Goal: Information Seeking & Learning: Compare options

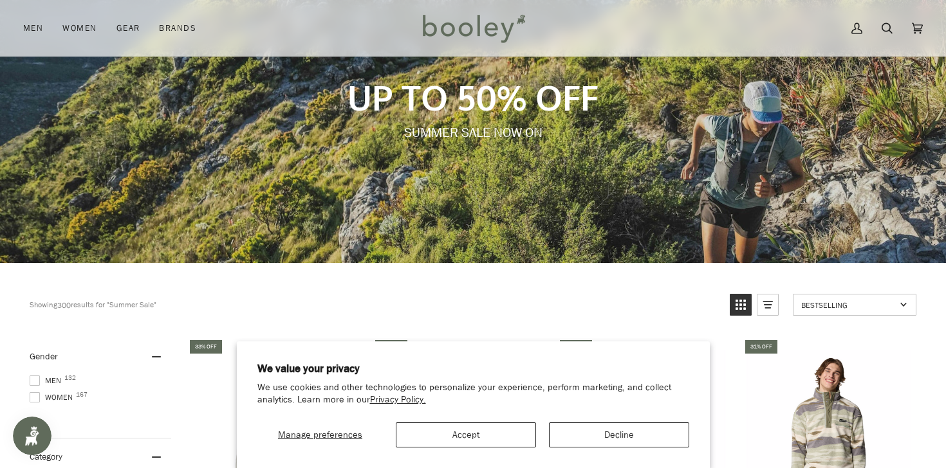
scroll to position [128, 0]
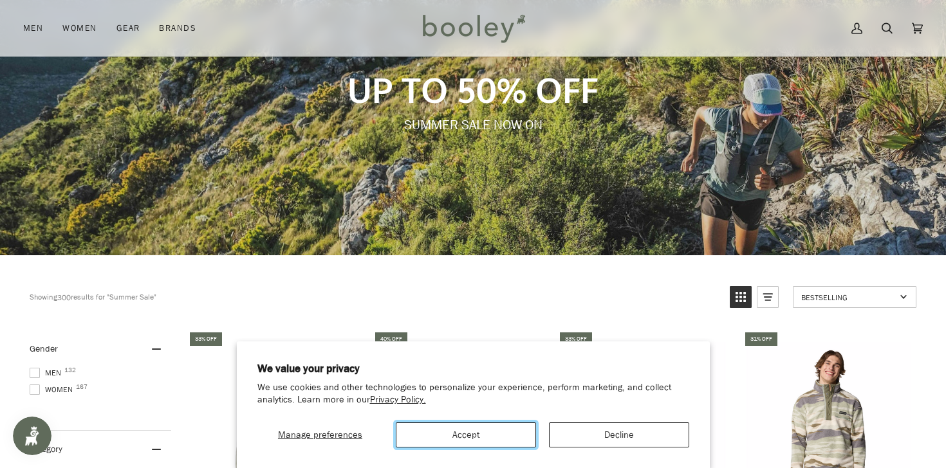
click at [482, 435] on button "Accept" at bounding box center [466, 435] width 140 height 25
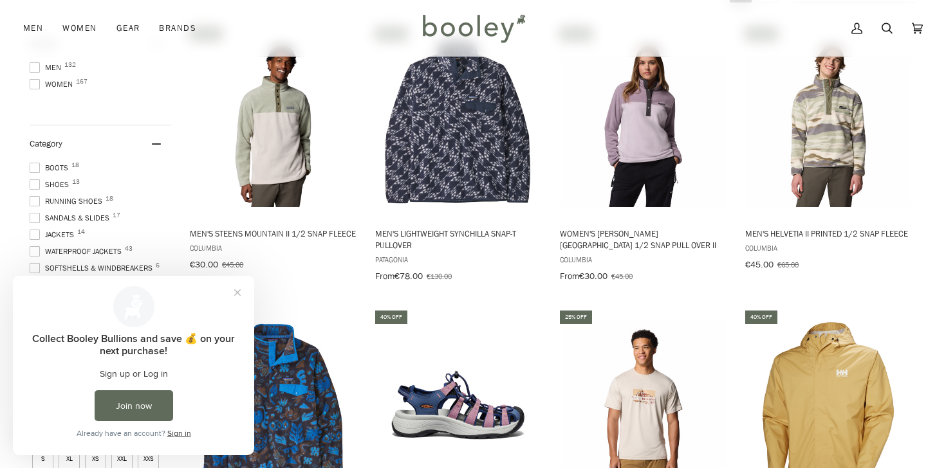
scroll to position [0, 0]
click at [35, 167] on span at bounding box center [35, 168] width 10 height 10
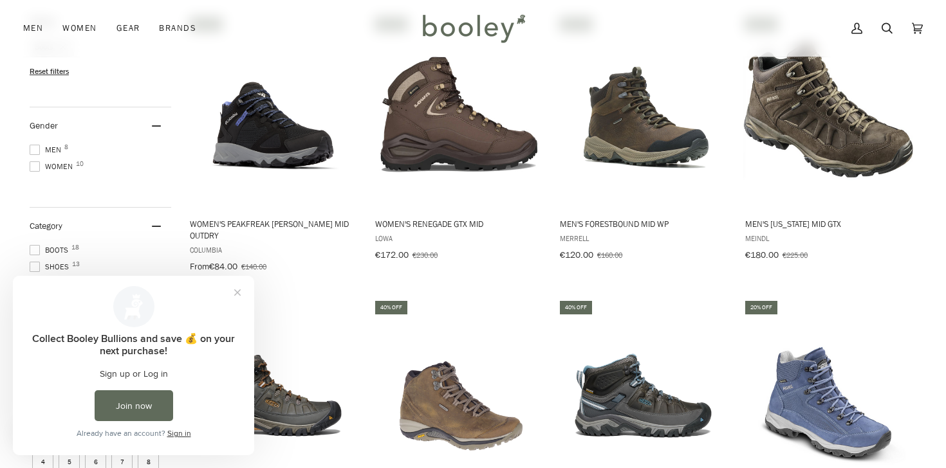
scroll to position [452, 0]
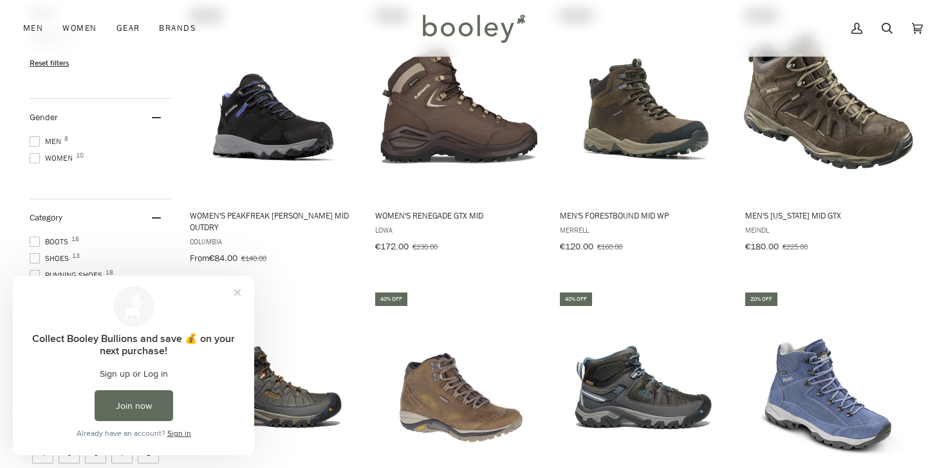
click at [34, 140] on span at bounding box center [35, 141] width 10 height 10
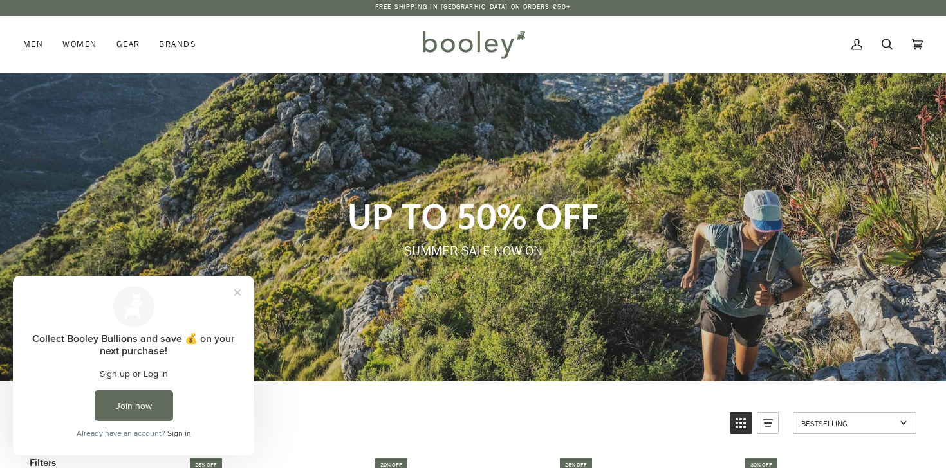
scroll to position [5, 0]
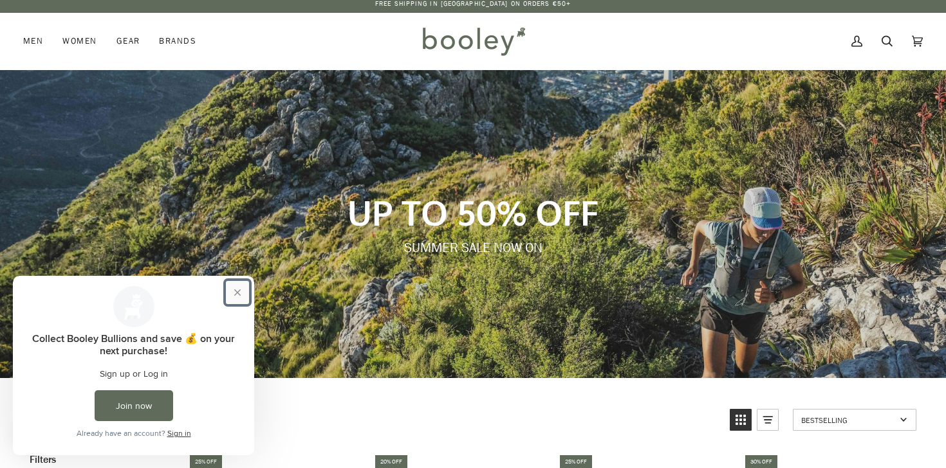
click at [232, 299] on button "Close prompt" at bounding box center [237, 292] width 23 height 23
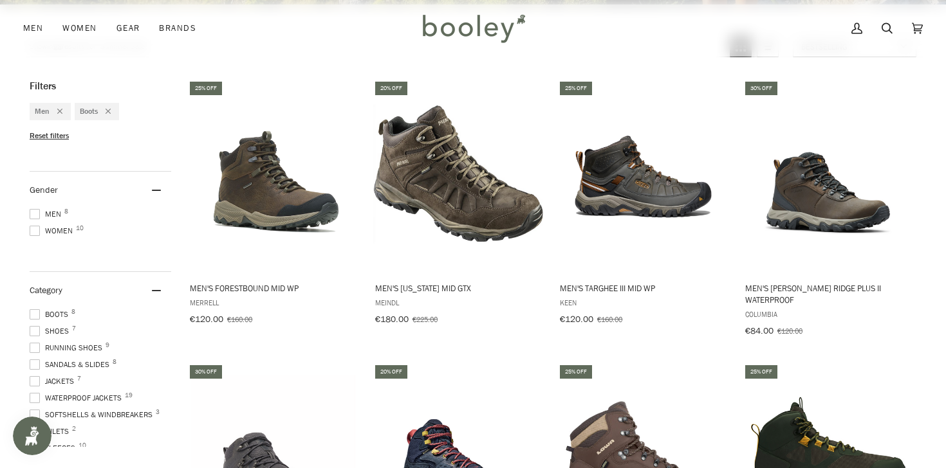
scroll to position [381, 0]
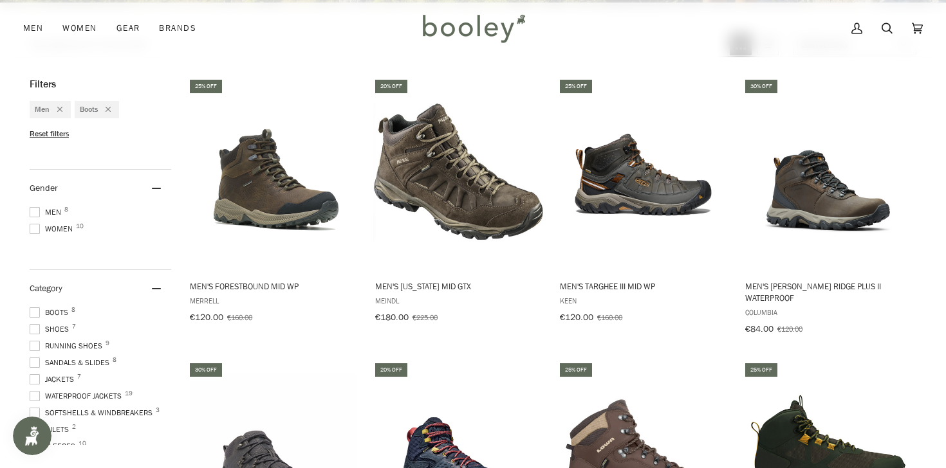
click at [36, 327] on span at bounding box center [35, 329] width 10 height 10
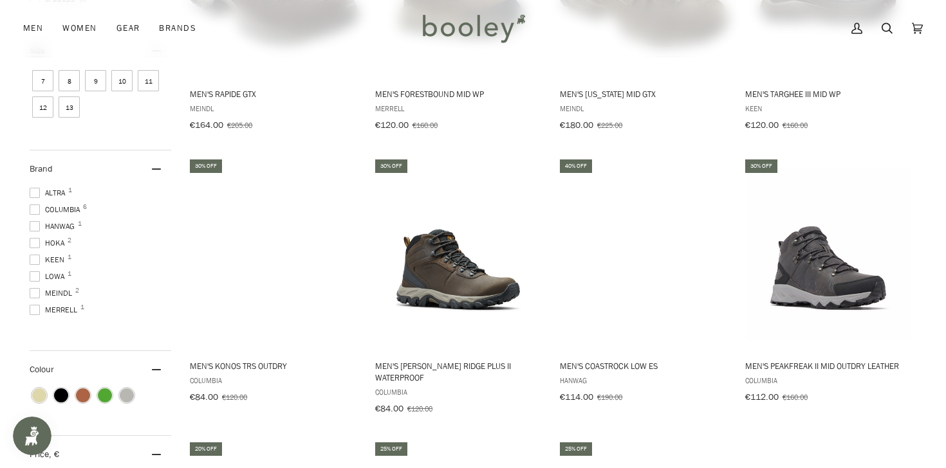
scroll to position [847, 0]
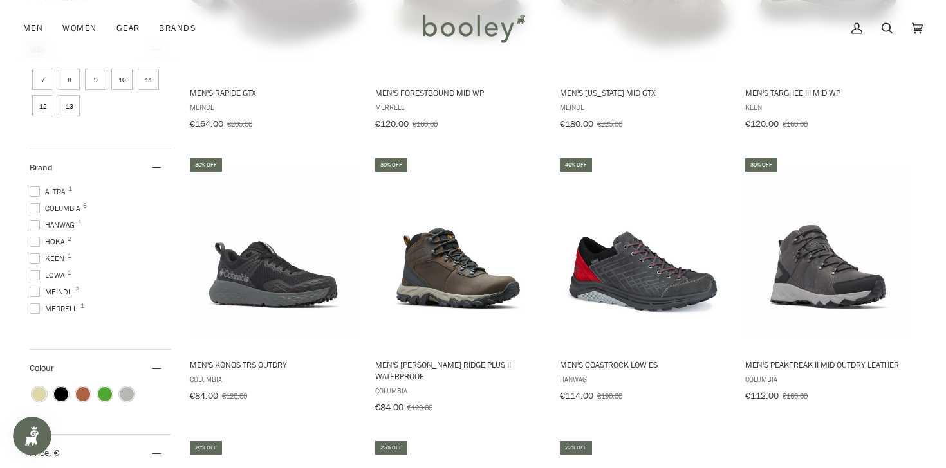
click at [34, 287] on span at bounding box center [35, 292] width 10 height 10
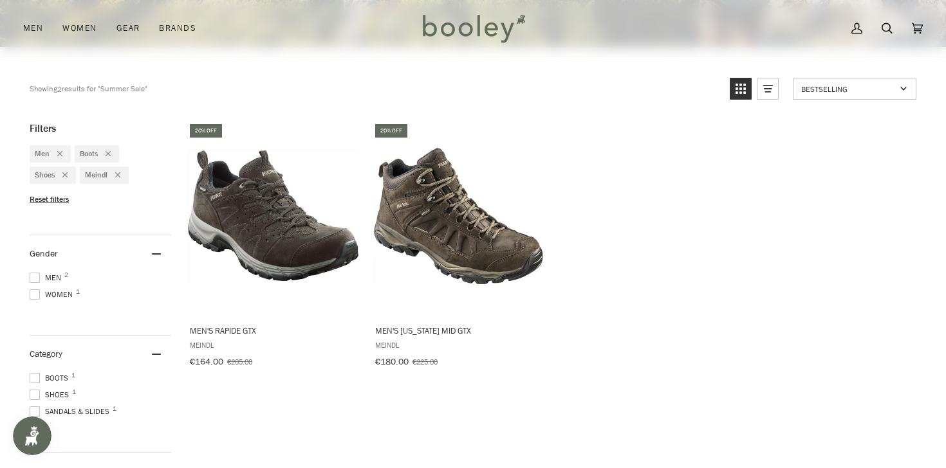
scroll to position [338, 0]
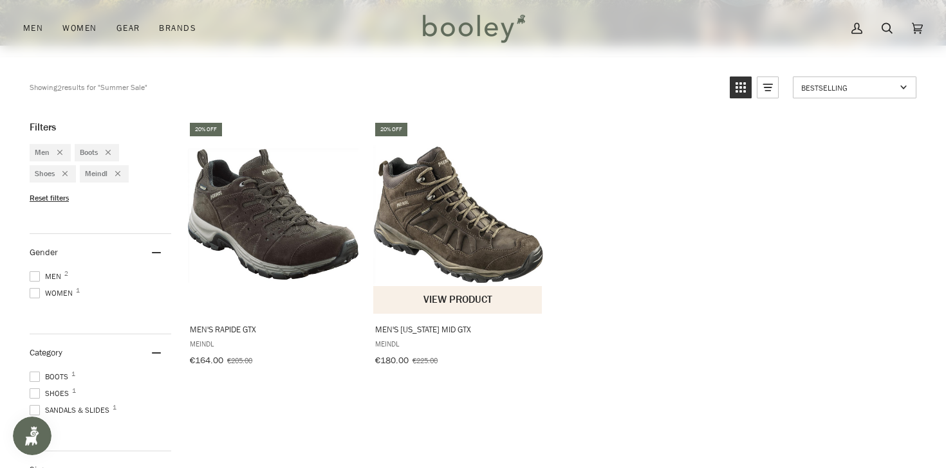
click at [459, 304] on button "View product" at bounding box center [457, 300] width 169 height 28
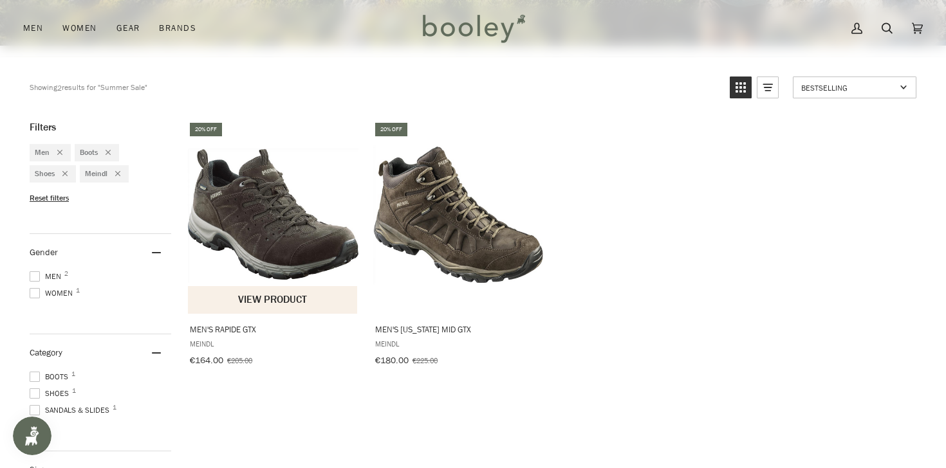
click at [225, 328] on span "Men's Rapide GTX" at bounding box center [273, 330] width 167 height 12
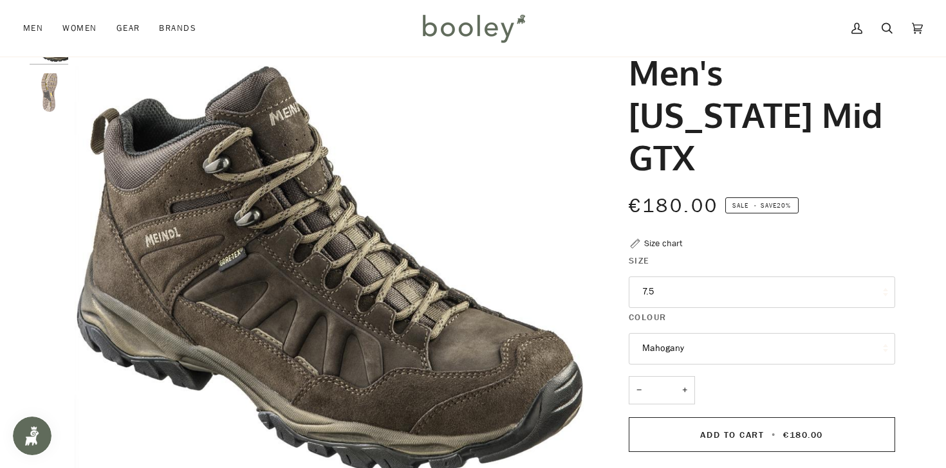
scroll to position [69, 0]
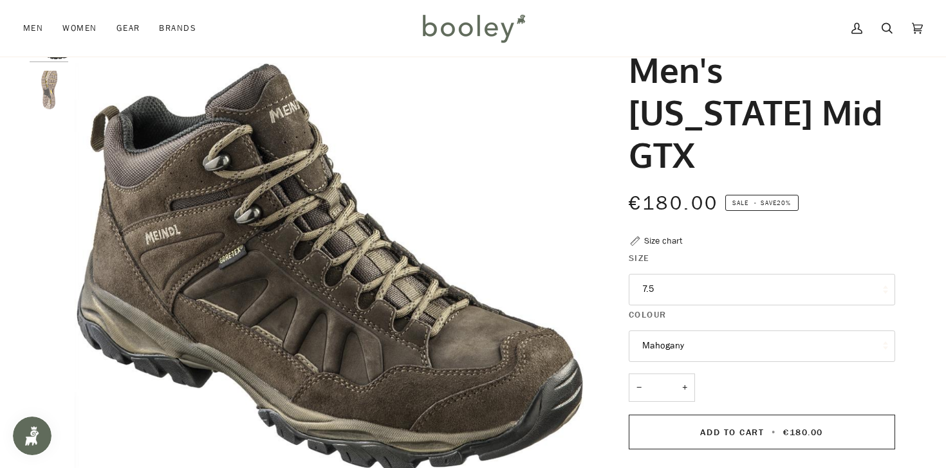
click at [643, 274] on button "7.5" at bounding box center [762, 290] width 266 height 32
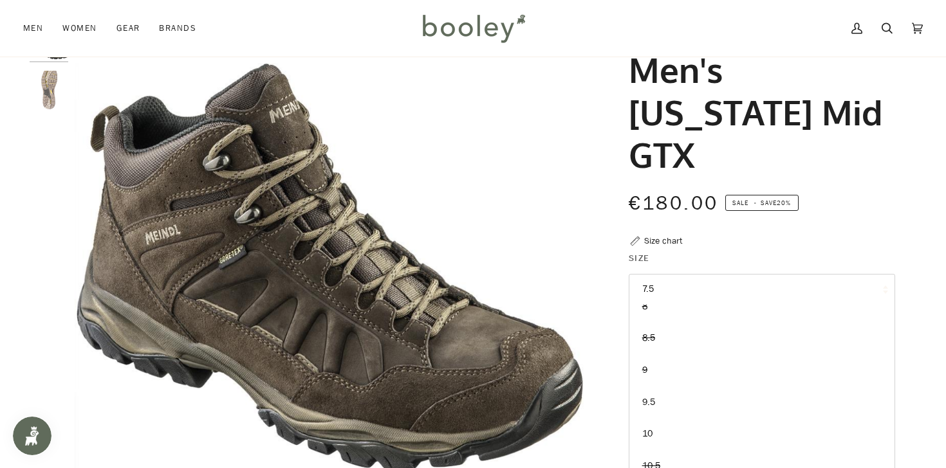
scroll to position [48, 0]
click at [650, 395] on span "9.5" at bounding box center [648, 401] width 13 height 12
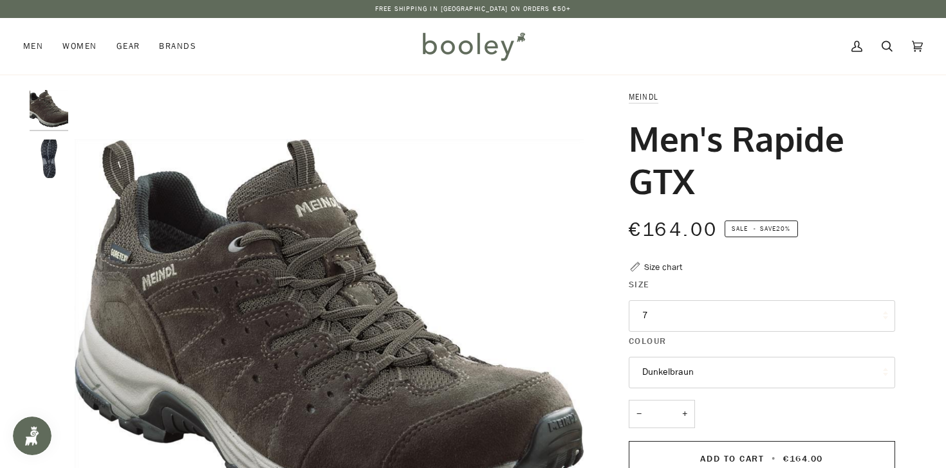
scroll to position [14, 0]
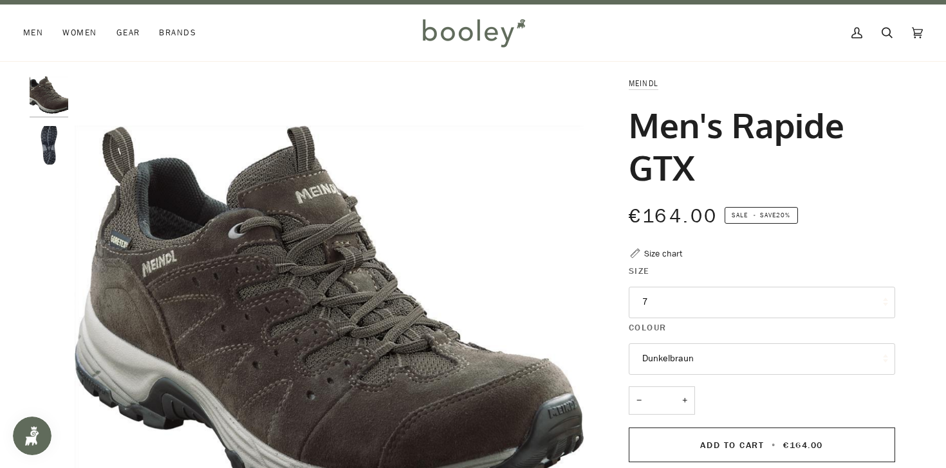
click at [674, 302] on button "7" at bounding box center [762, 303] width 266 height 32
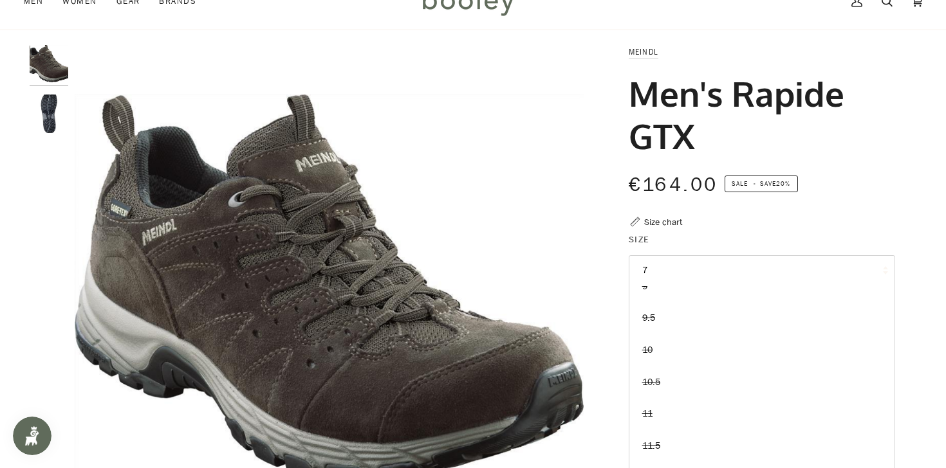
scroll to position [0, 0]
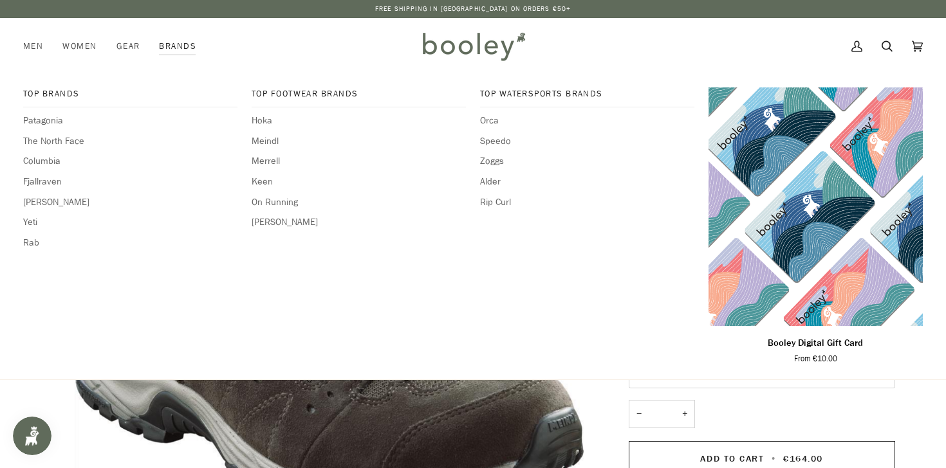
click at [179, 50] on link "Brands" at bounding box center [177, 46] width 57 height 57
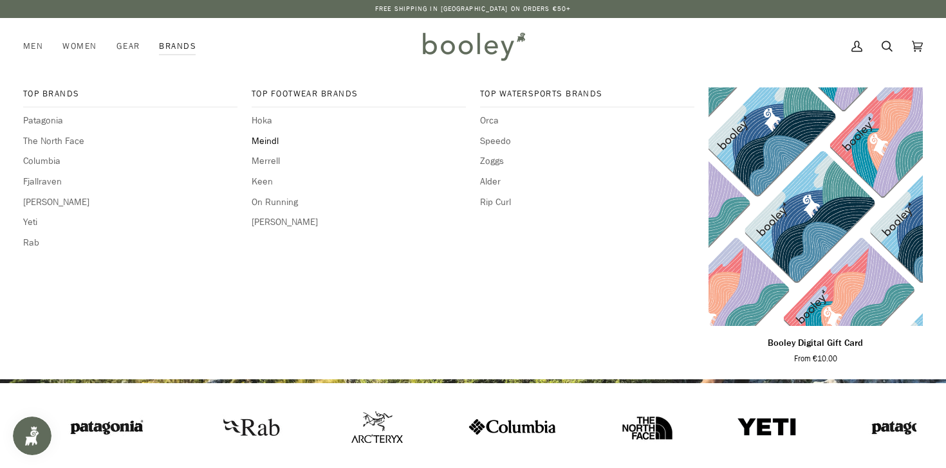
click at [261, 139] on span "Meindl" at bounding box center [359, 141] width 214 height 14
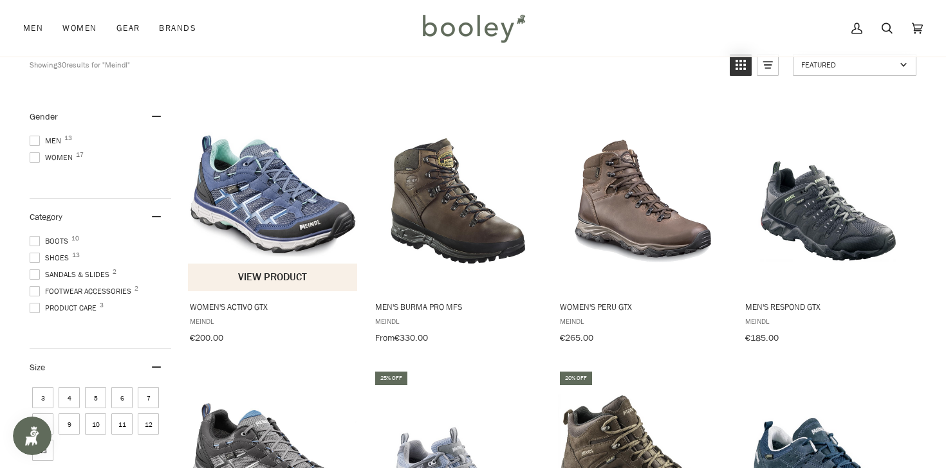
scroll to position [133, 0]
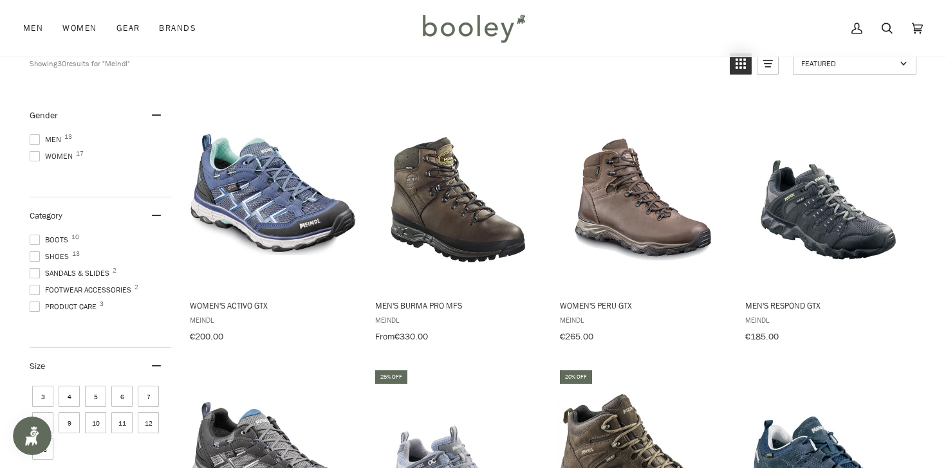
click at [31, 140] on span at bounding box center [35, 139] width 10 height 10
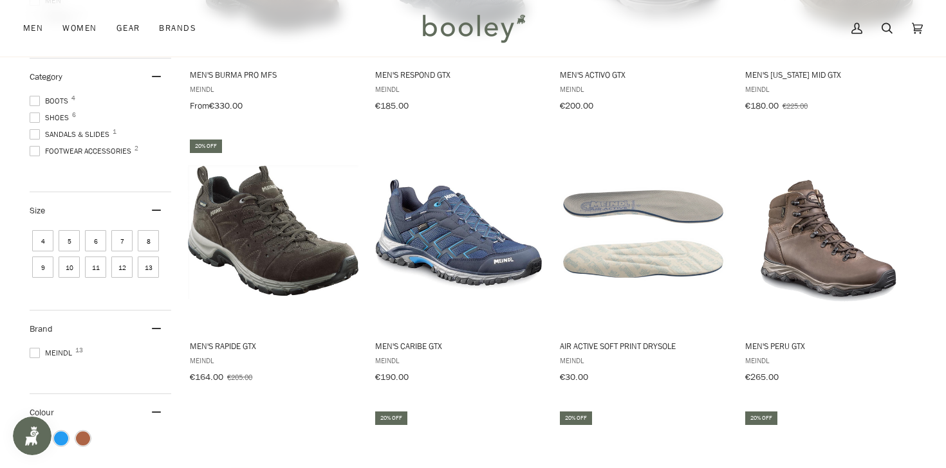
scroll to position [363, 0]
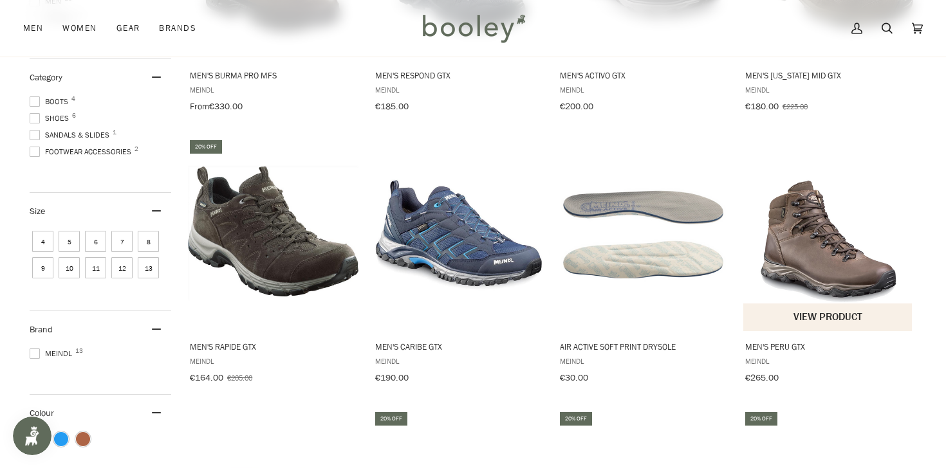
click at [821, 315] on button "View product" at bounding box center [827, 318] width 169 height 28
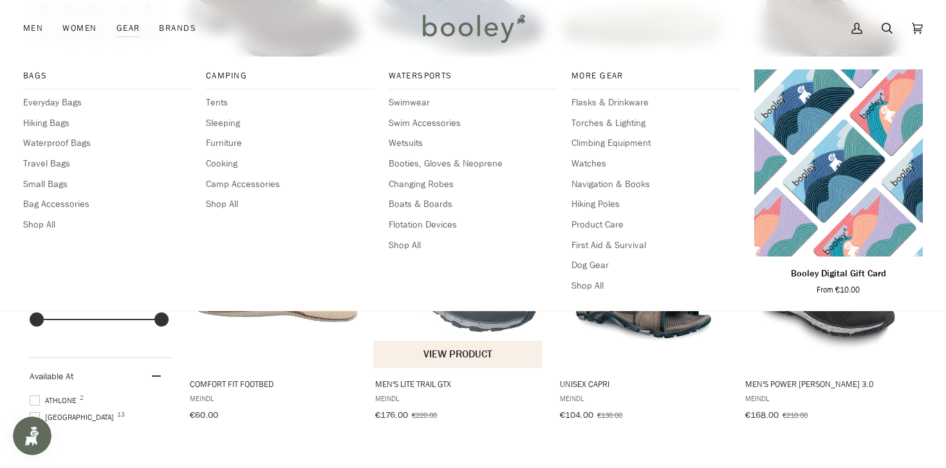
scroll to position [601, 0]
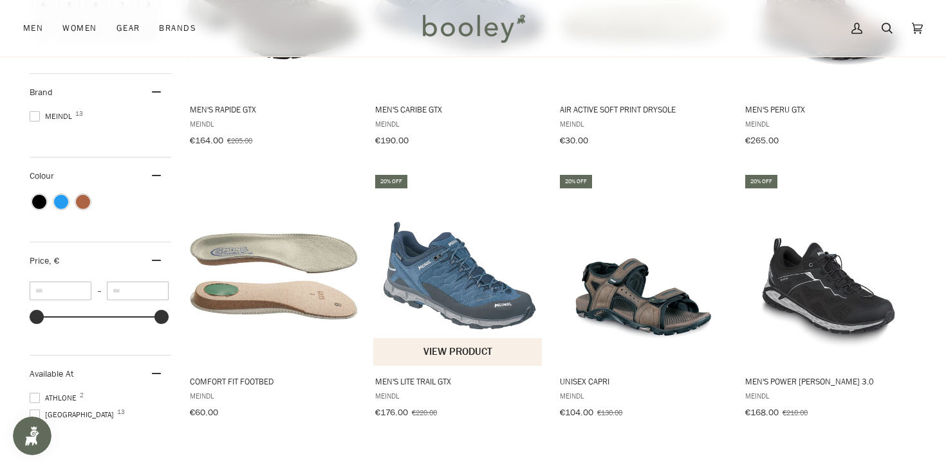
click at [425, 376] on span "Men's Lite Trail GTX" at bounding box center [458, 382] width 167 height 12
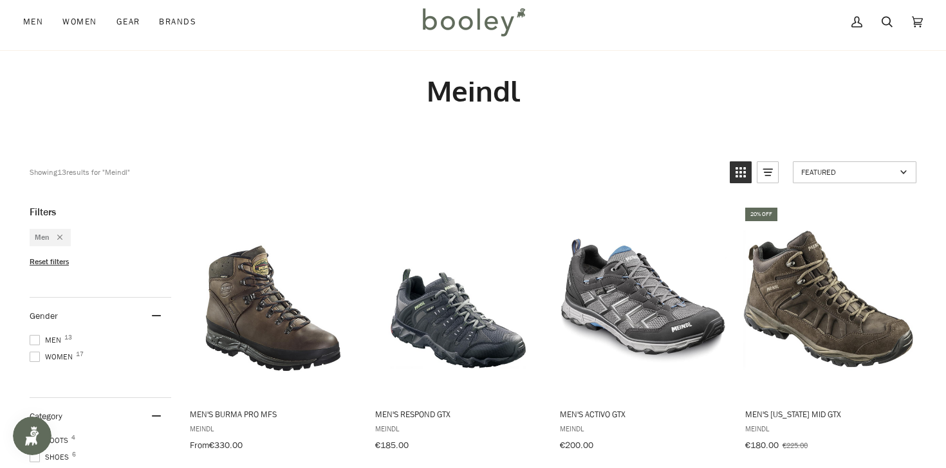
scroll to position [26, 0]
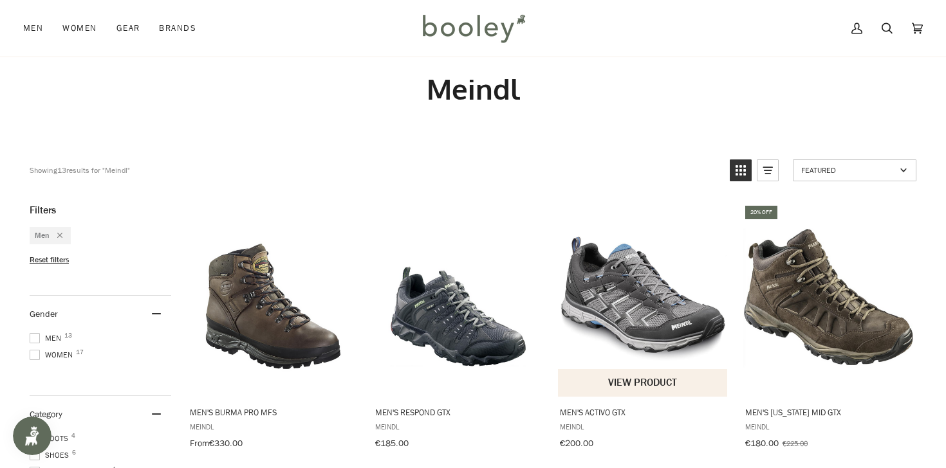
click at [641, 371] on button "View product" at bounding box center [642, 383] width 169 height 28
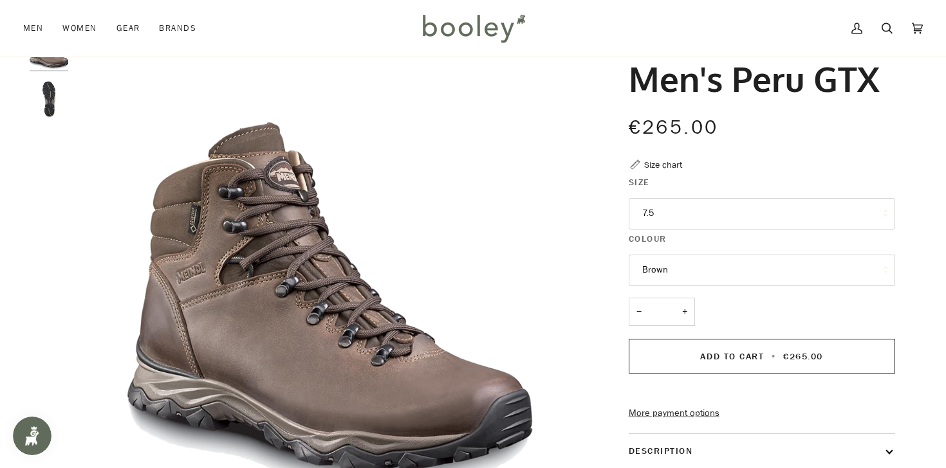
scroll to position [62, 0]
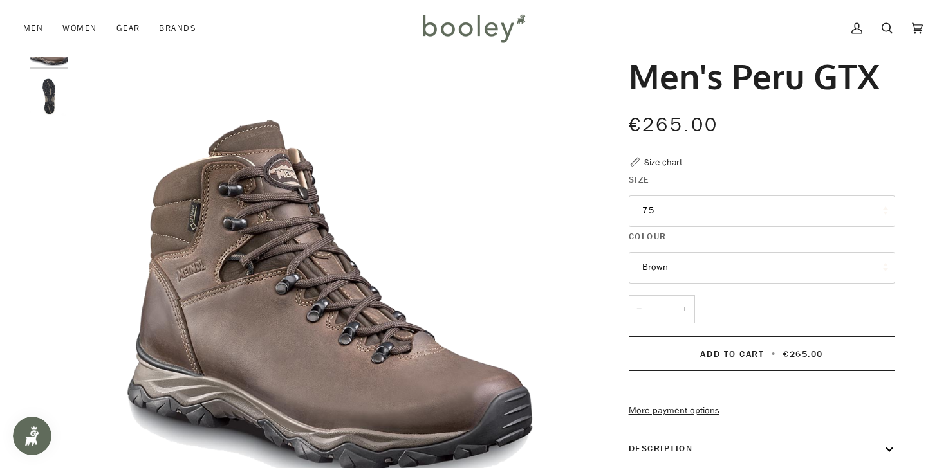
click at [640, 220] on button "7.5" at bounding box center [762, 212] width 266 height 32
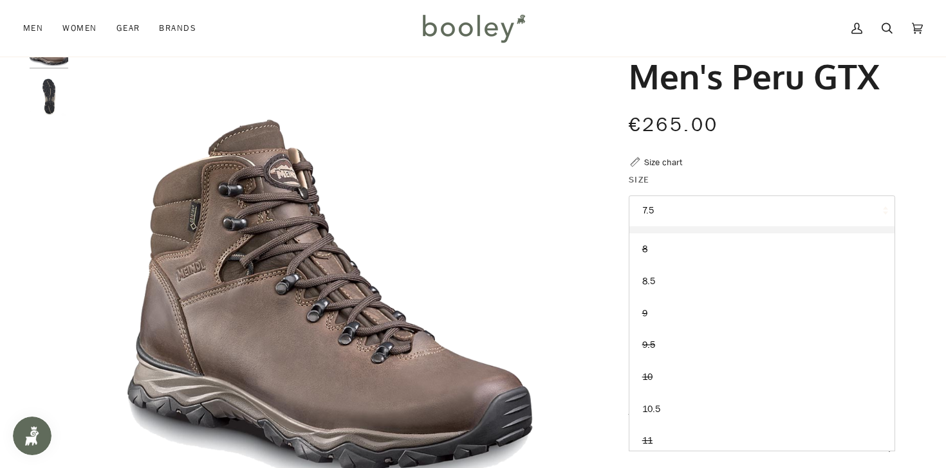
scroll to position [23, 0]
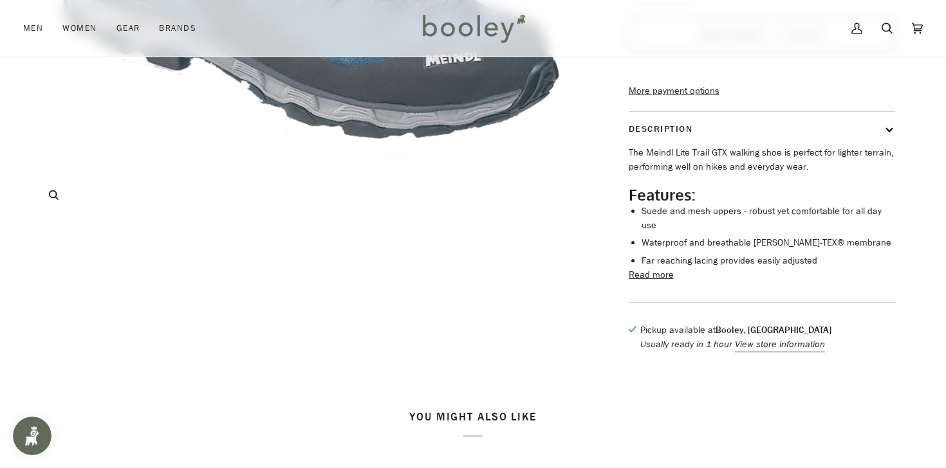
scroll to position [427, 0]
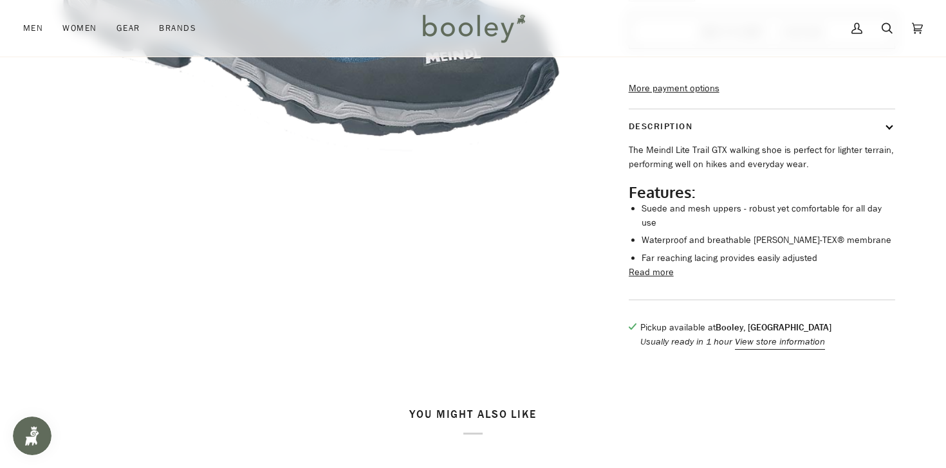
click at [666, 280] on button "Read more" at bounding box center [651, 273] width 45 height 14
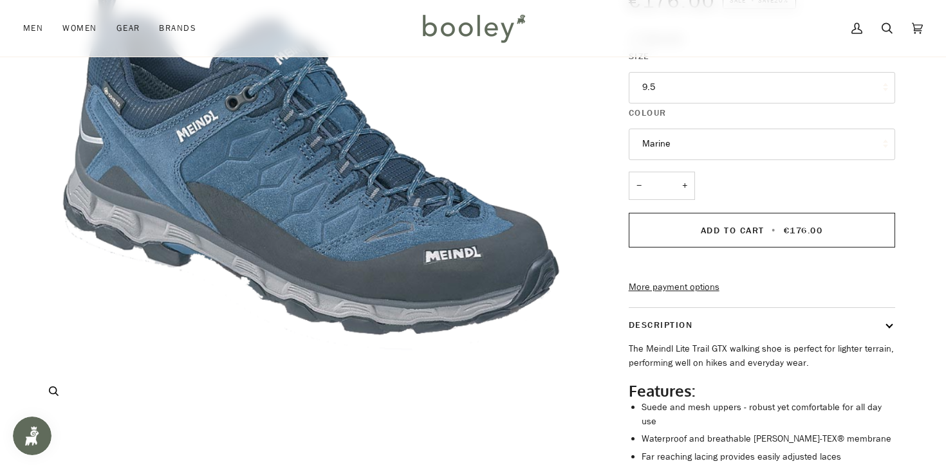
scroll to position [217, 0]
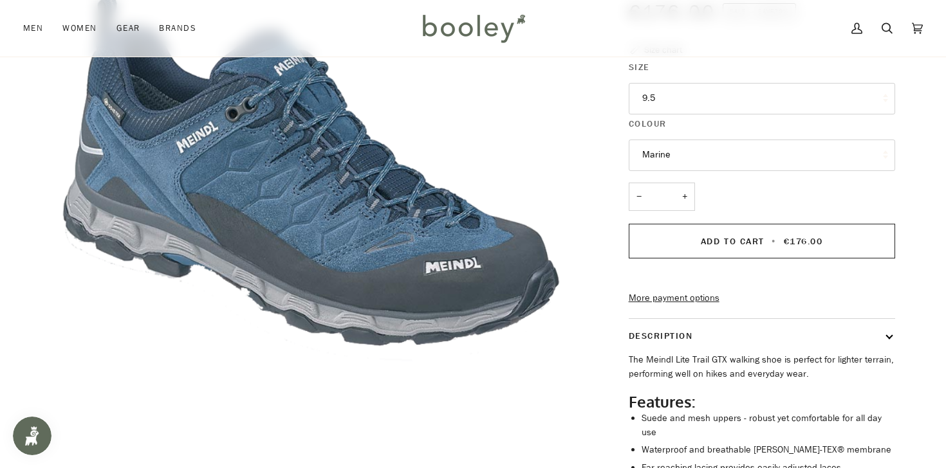
click at [681, 96] on button "9.5" at bounding box center [762, 99] width 266 height 32
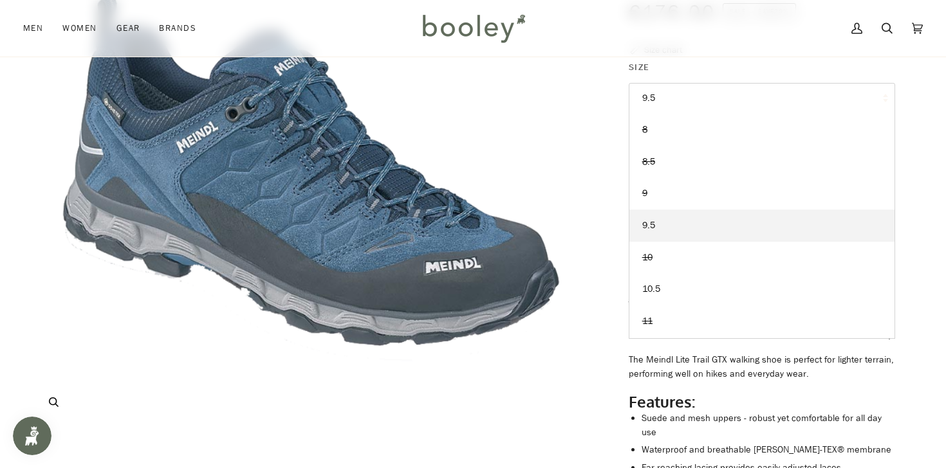
click at [524, 161] on img "Meindl Men's Lite Trail GTX Marine - Booley Galway" at bounding box center [307, 150] width 554 height 554
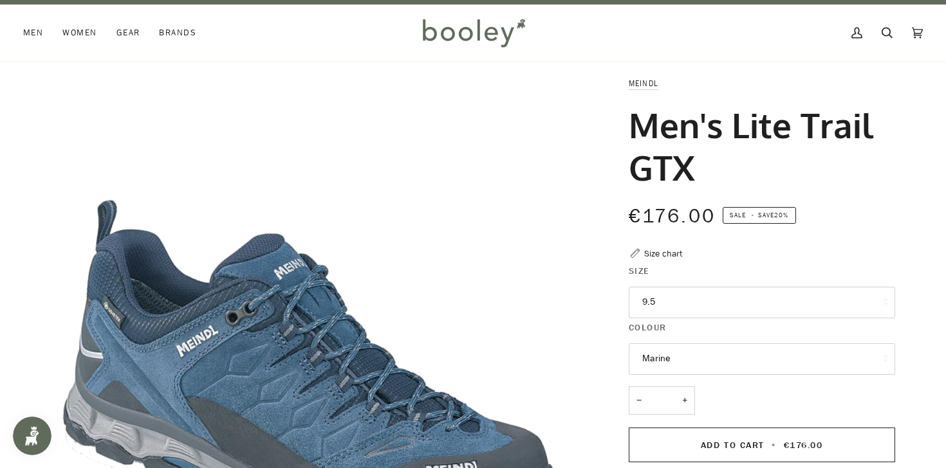
scroll to position [0, 0]
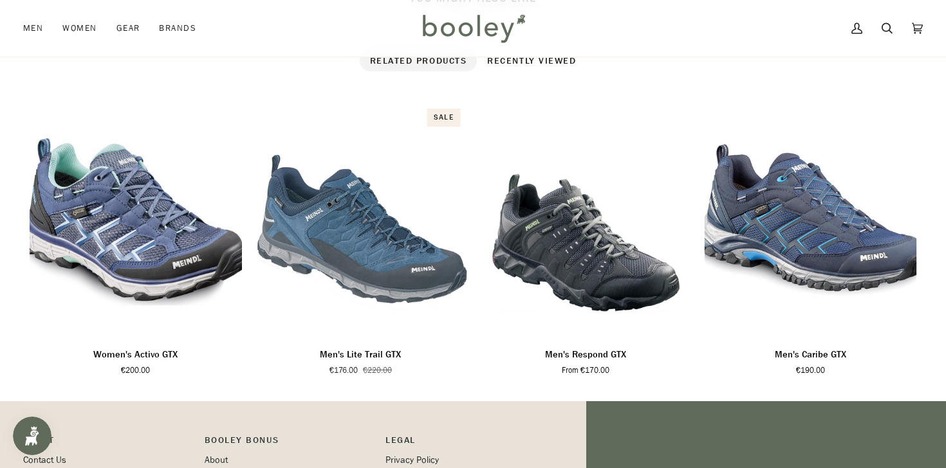
scroll to position [826, 0]
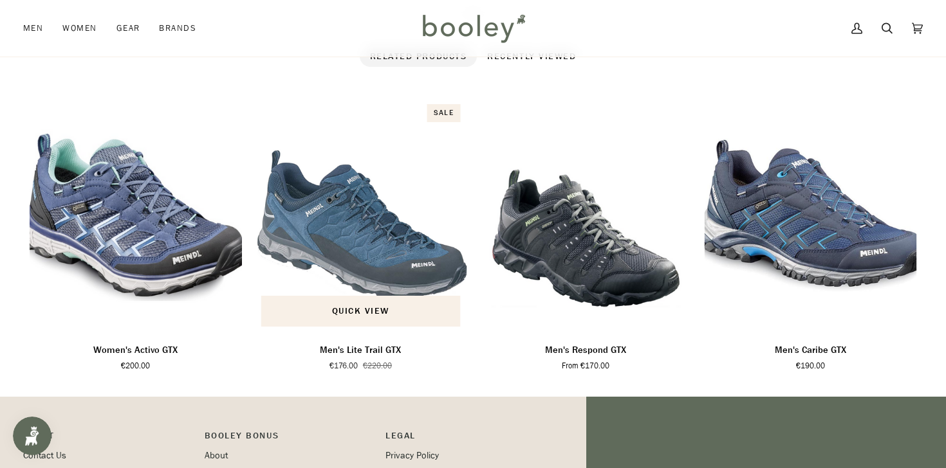
click at [363, 358] on p "Men's Lite Trail GTX" at bounding box center [360, 351] width 81 height 14
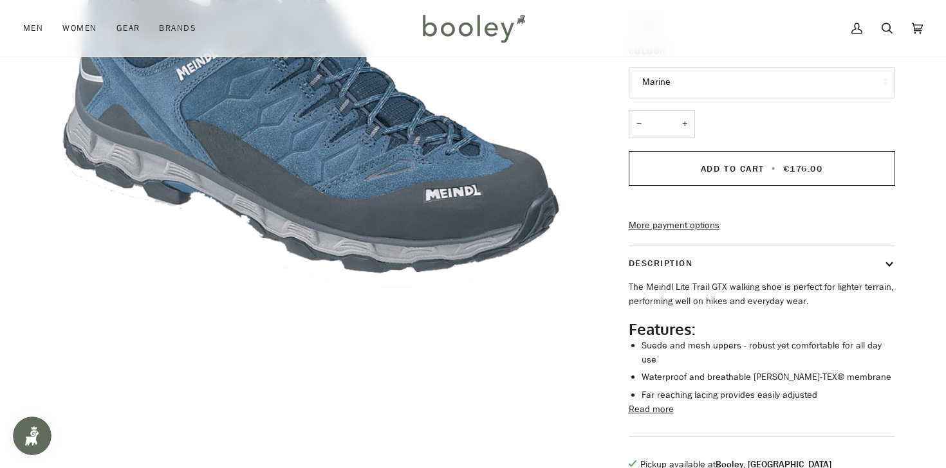
scroll to position [288, 0]
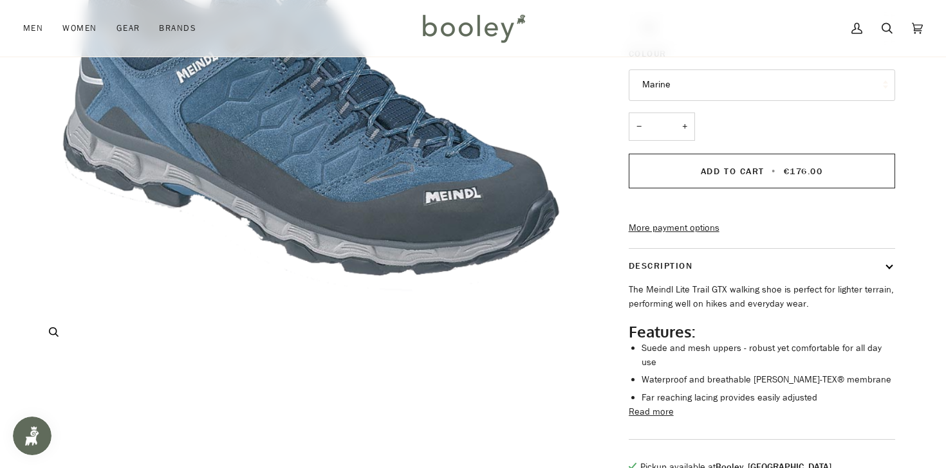
click at [328, 190] on img "Meindl Men's Lite Trail GTX Marine - Booley Galway" at bounding box center [307, 80] width 554 height 554
click at [52, 339] on button "Zoom" at bounding box center [53, 332] width 23 height 23
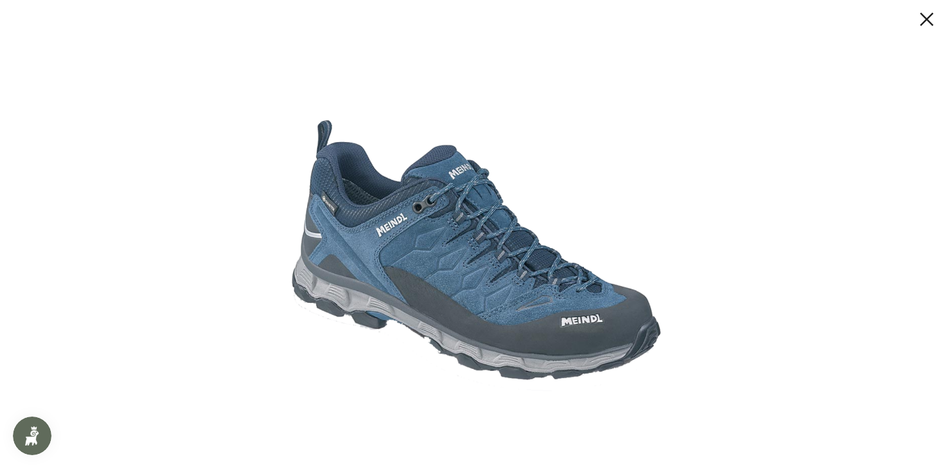
click at [586, 317] on img at bounding box center [473, 234] width 412 height 412
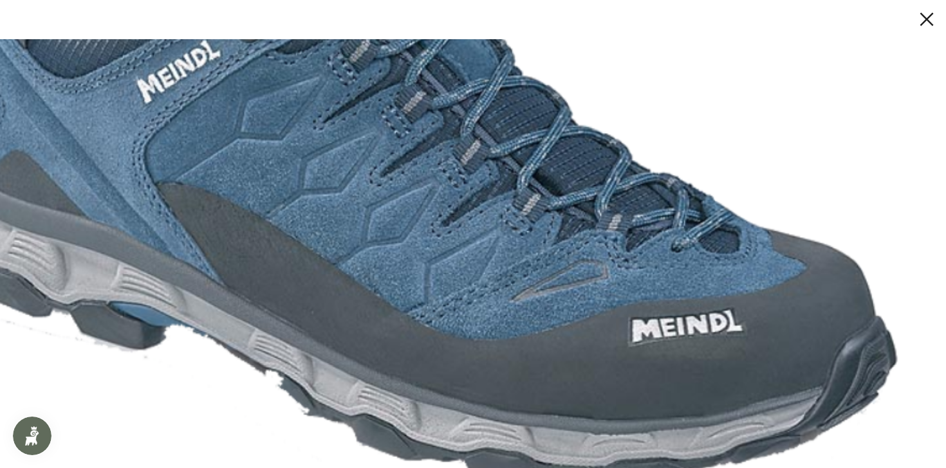
click at [586, 317] on img at bounding box center [396, 96] width 1100 height 1100
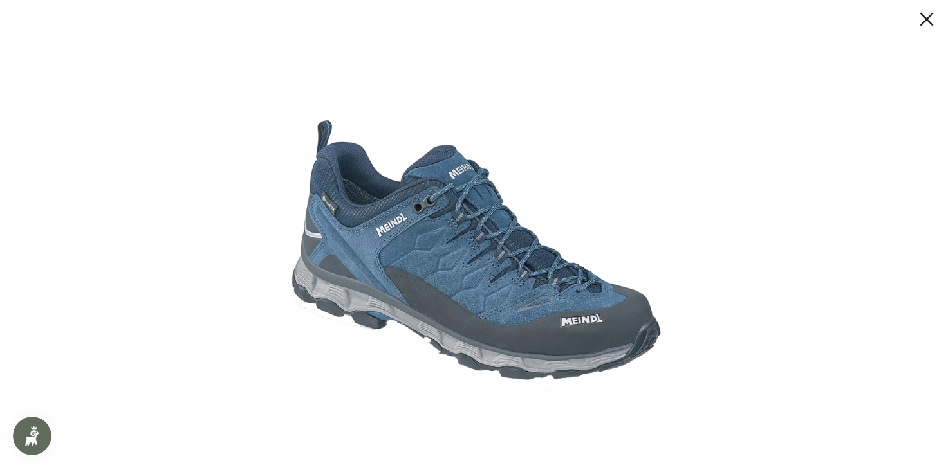
click at [586, 317] on img at bounding box center [473, 234] width 412 height 412
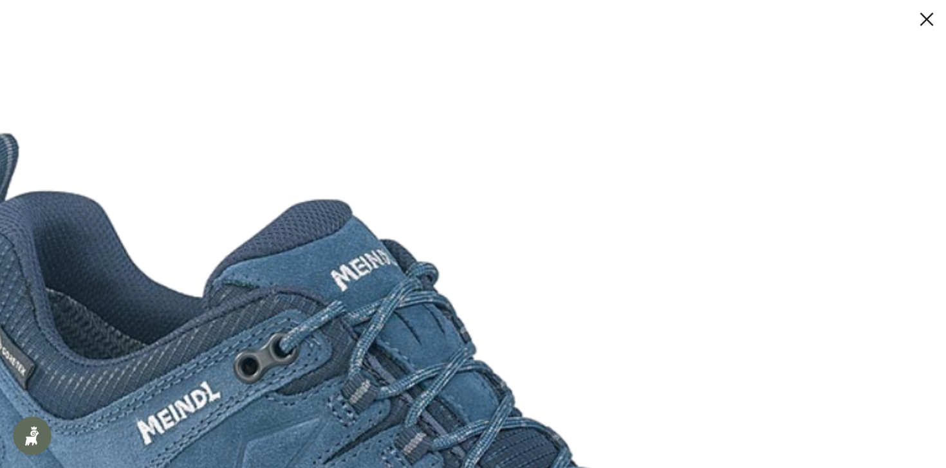
click at [922, 17] on button at bounding box center [914, 19] width 39 height 21
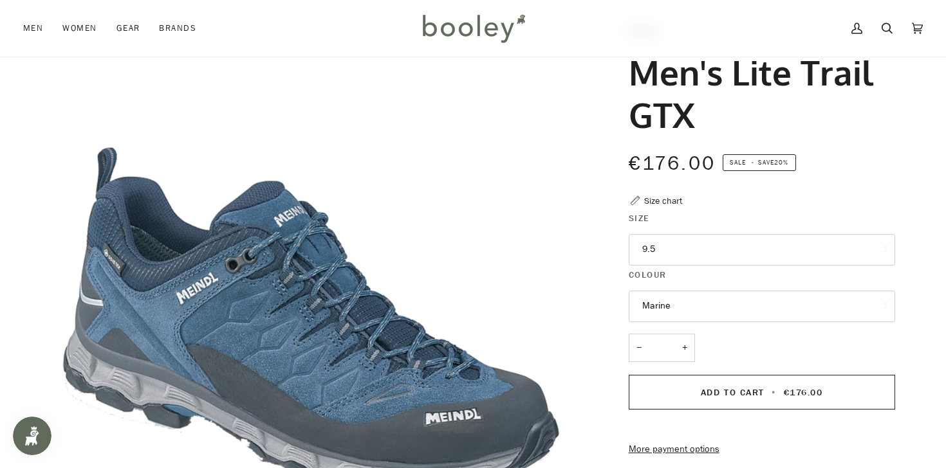
scroll to position [0, 0]
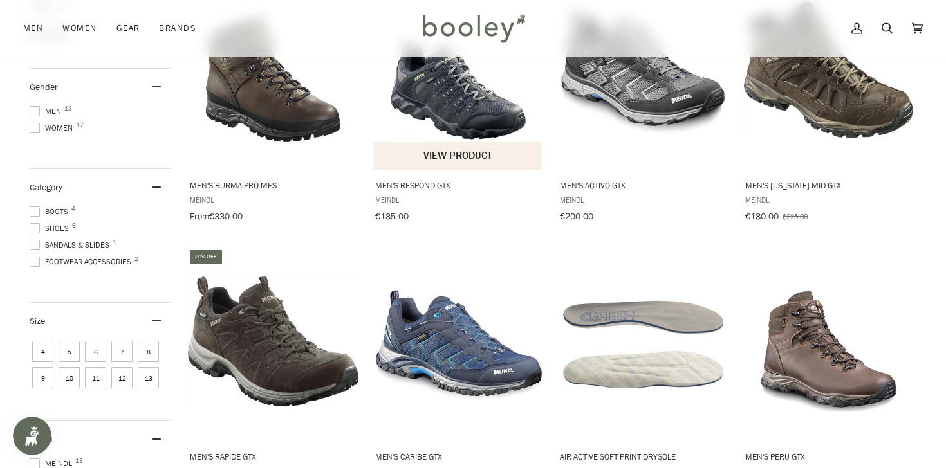
scroll to position [257, 0]
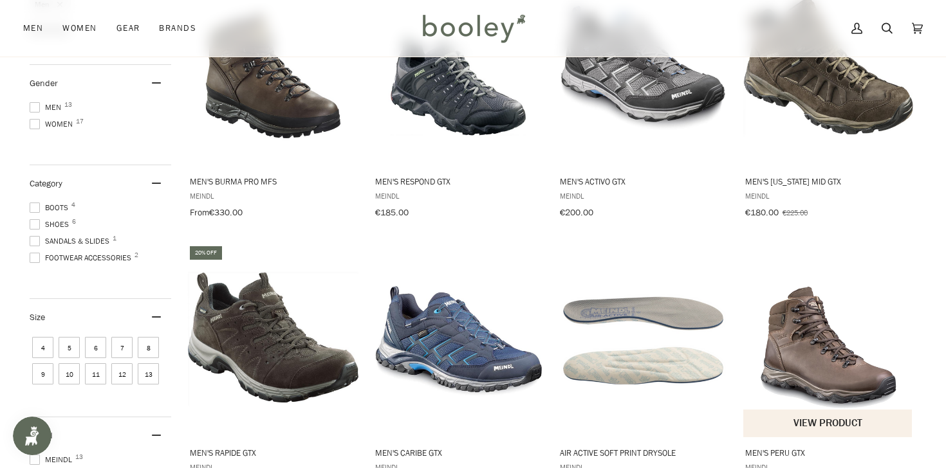
click at [830, 392] on img "Men's Peru GTX" at bounding box center [828, 341] width 170 height 170
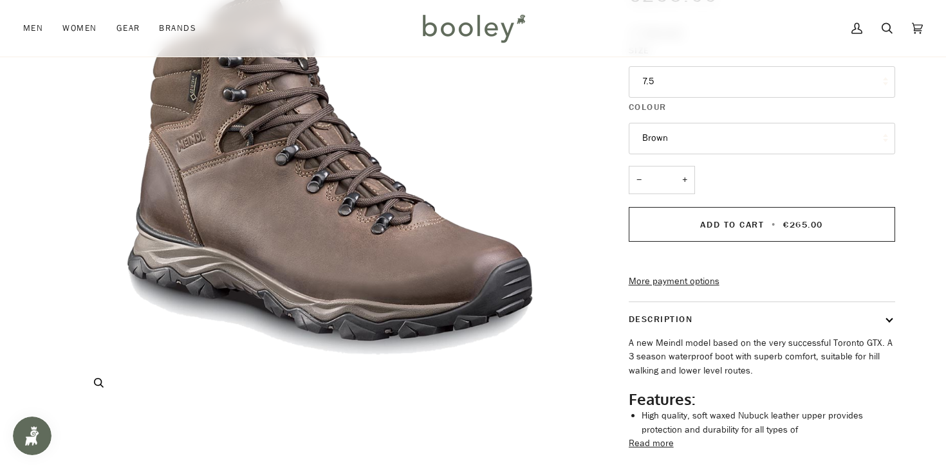
scroll to position [193, 0]
